Goal: Information Seeking & Learning: Find specific fact

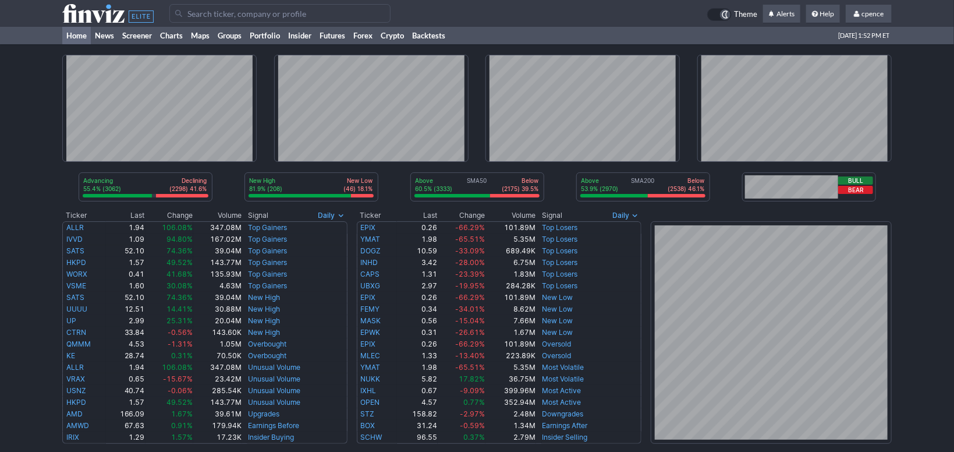
click at [683, 214] on td at bounding box center [771, 327] width 241 height 234
click at [269, 13] on input "Search" at bounding box center [279, 13] width 221 height 19
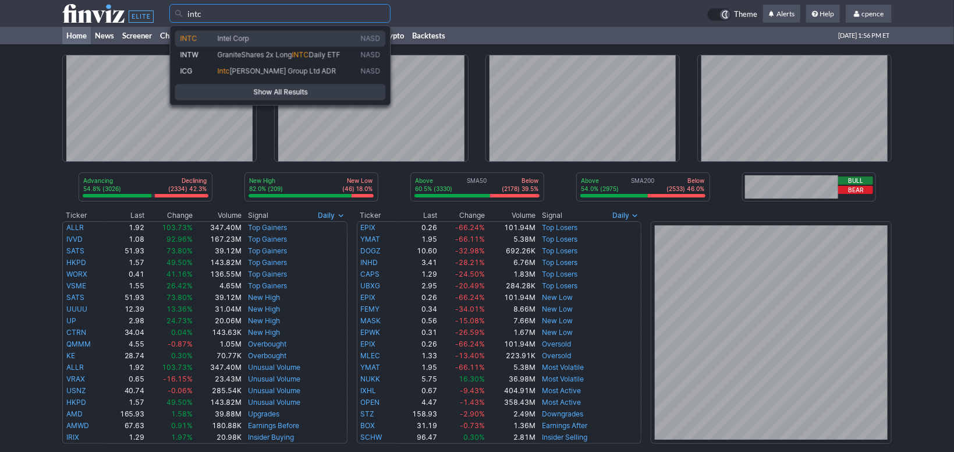
click at [256, 35] on span "Intel Corp" at bounding box center [286, 38] width 143 height 9
type input "INTC"
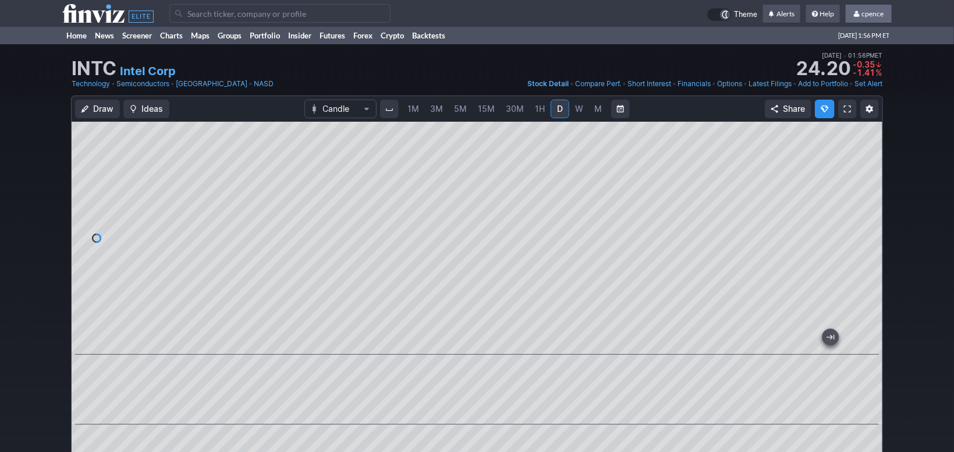
click at [866, 9] on link "cpence" at bounding box center [869, 14] width 46 height 19
click at [901, 273] on div "Draw Ideas Candle 1M 3M 5M 15M 30M 1H D W M Share" at bounding box center [477, 369] width 954 height 548
click at [98, 14] on use at bounding box center [107, 13] width 91 height 19
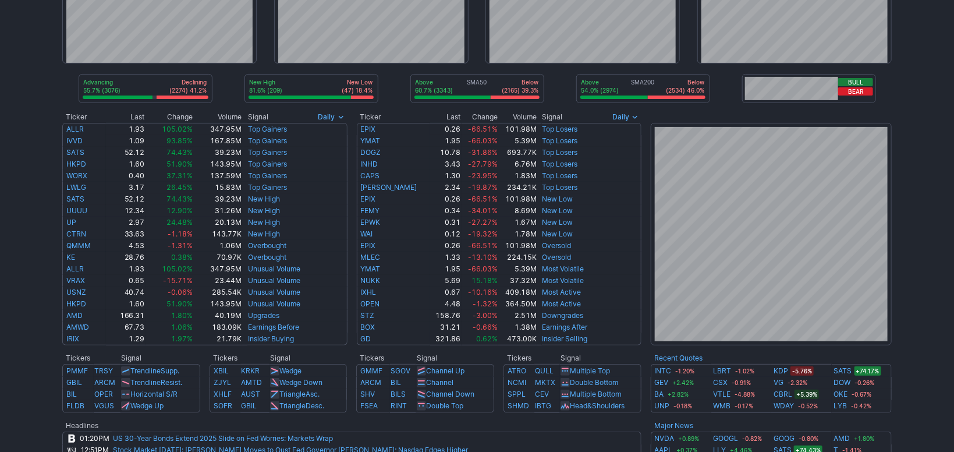
scroll to position [91, 0]
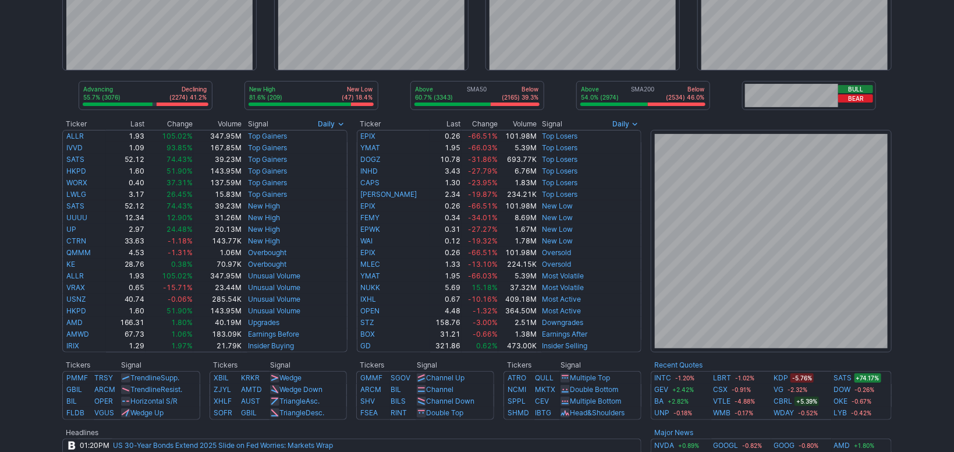
click at [722, 355] on td at bounding box center [476, 355] width 829 height 7
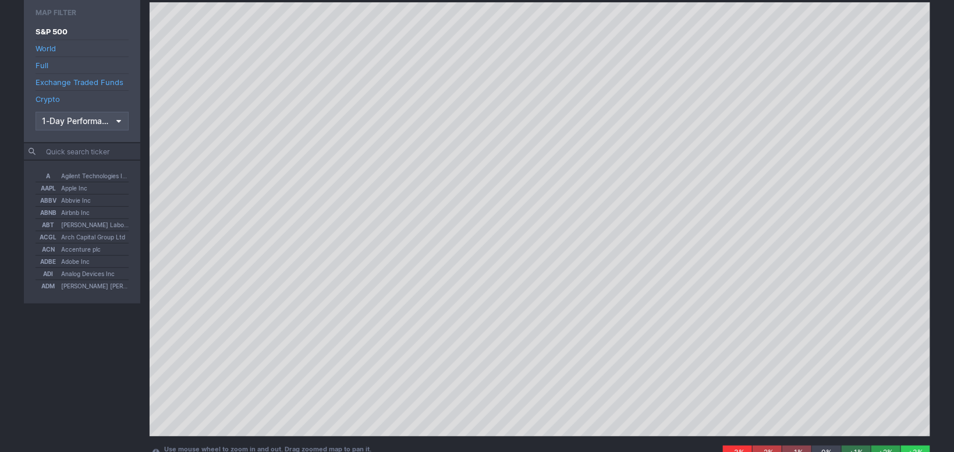
scroll to position [93, 0]
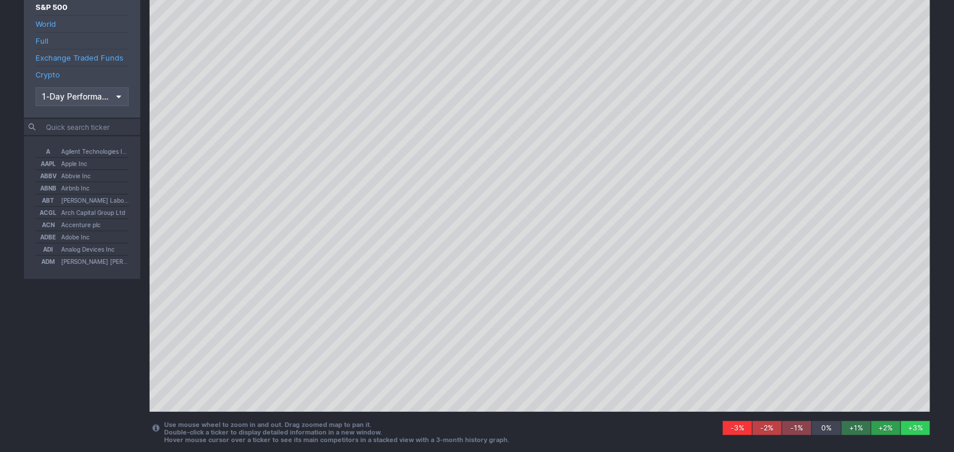
drag, startPoint x: 116, startPoint y: 356, endPoint x: 122, endPoint y: 342, distance: 14.6
click at [118, 350] on div "Map Filter S&P 500 World Full Exchange Traded Funds Crypto 1-Day Performance A …" at bounding box center [82, 214] width 116 height 477
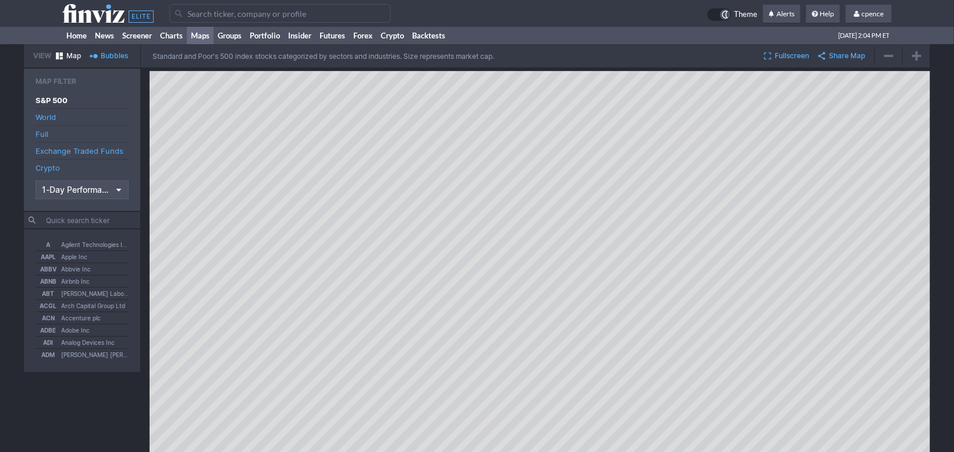
click at [194, 10] on input "Search" at bounding box center [279, 13] width 221 height 19
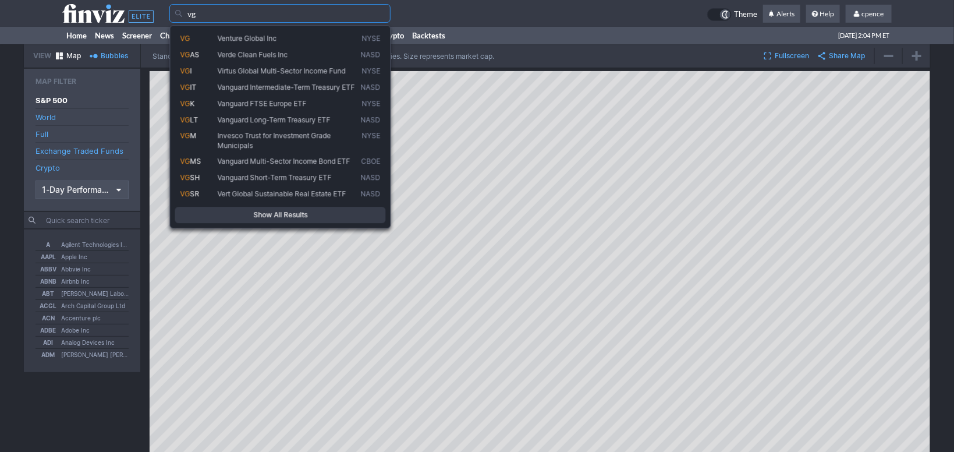
type input "vg"
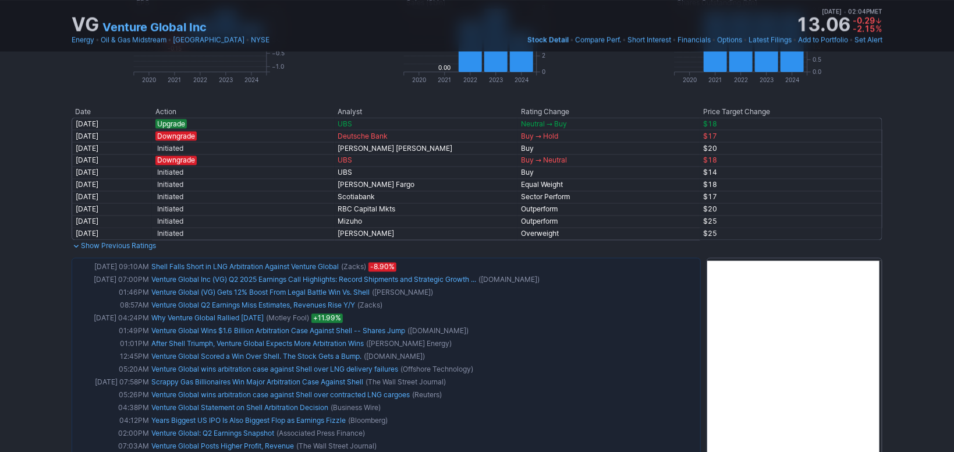
scroll to position [781, 0]
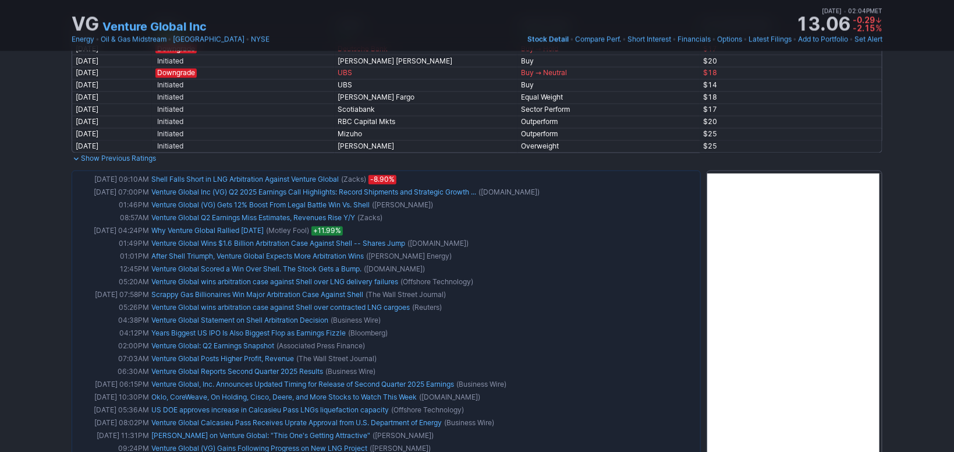
drag, startPoint x: 895, startPoint y: 154, endPoint x: 896, endPoint y: 188, distance: 34.4
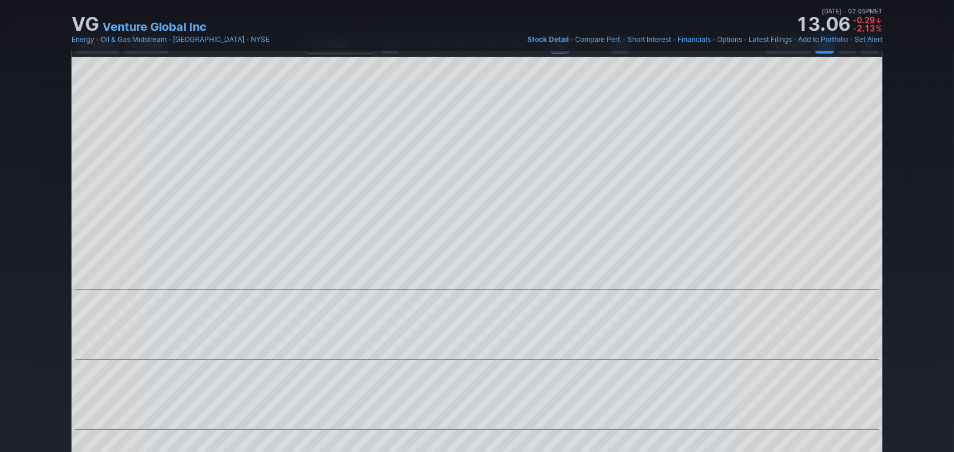
scroll to position [0, 0]
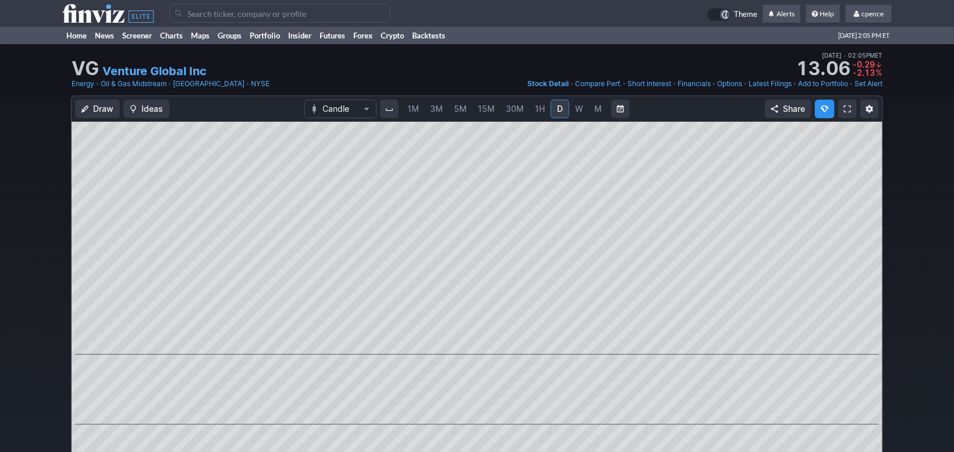
click at [83, 8] on icon at bounding box center [107, 13] width 91 height 19
click at [81, 11] on use at bounding box center [107, 13] width 91 height 19
click at [254, 16] on input "Search" at bounding box center [279, 13] width 221 height 19
click at [258, 15] on input "Search" at bounding box center [279, 13] width 221 height 19
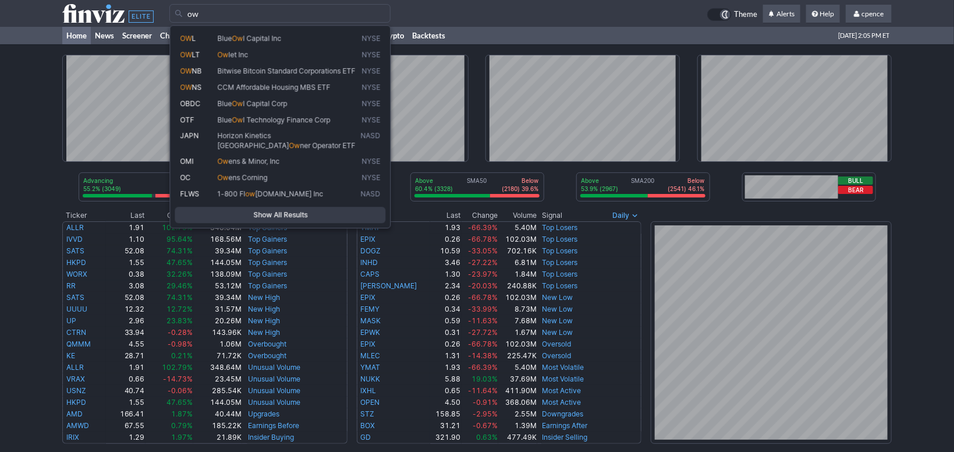
type input "o"
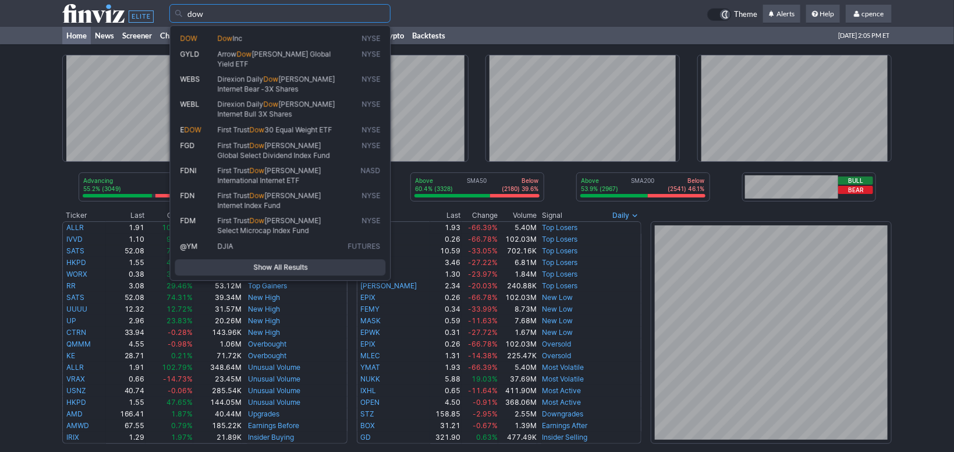
click at [225, 33] on link "DOW Dow Inc NYSE" at bounding box center [280, 38] width 211 height 16
type input "DOW"
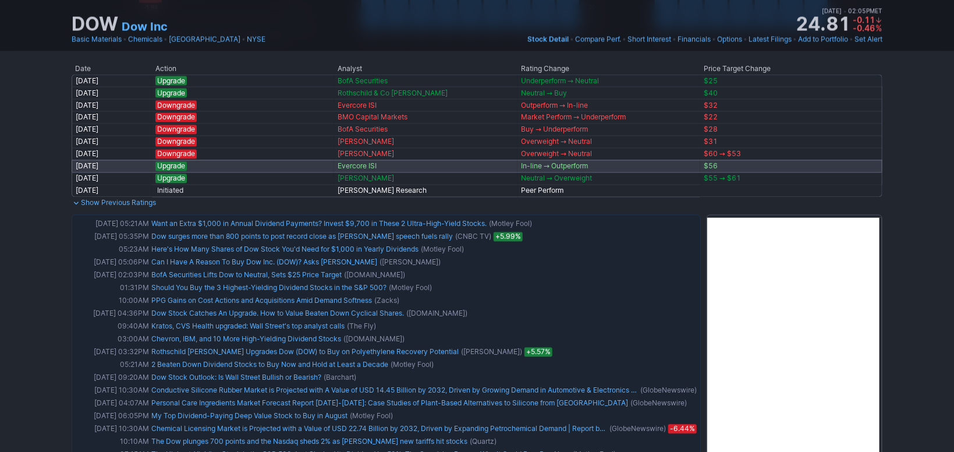
scroll to position [771, 0]
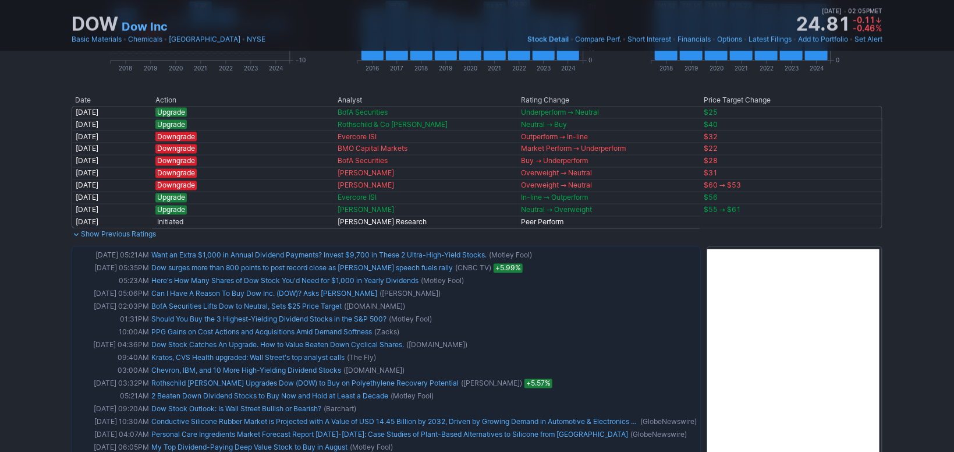
drag, startPoint x: 890, startPoint y: 280, endPoint x: 888, endPoint y: 295, distance: 14.7
